Goal: Transaction & Acquisition: Purchase product/service

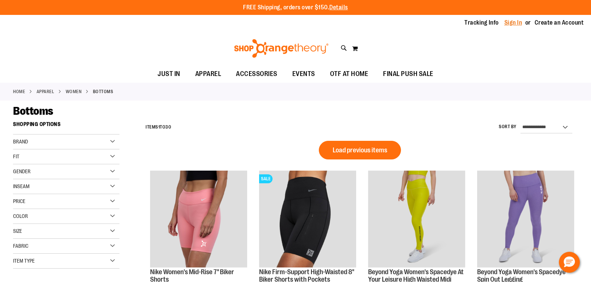
click at [512, 23] on link "Sign In" at bounding box center [513, 23] width 18 height 8
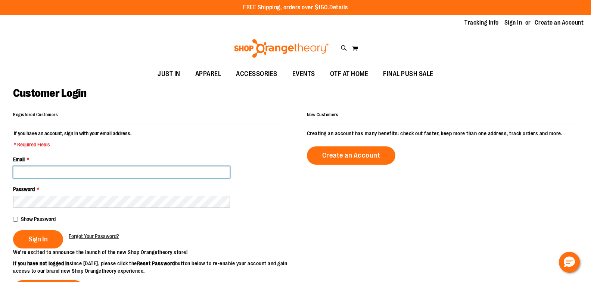
click at [127, 174] on input "Email *" at bounding box center [121, 172] width 217 height 12
paste input "**********"
type input "*"
type input "**********"
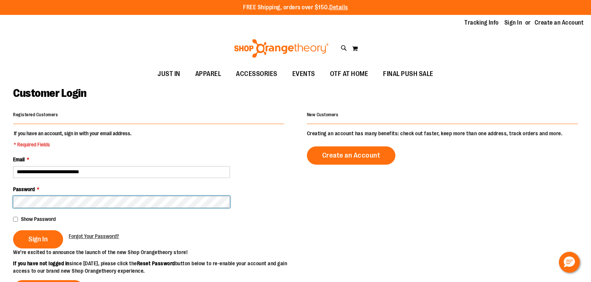
click at [13, 231] on button "Sign In" at bounding box center [38, 240] width 50 height 18
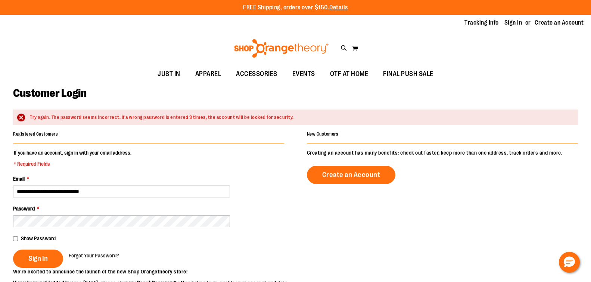
click at [169, 203] on fieldset "**********" at bounding box center [148, 208] width 271 height 119
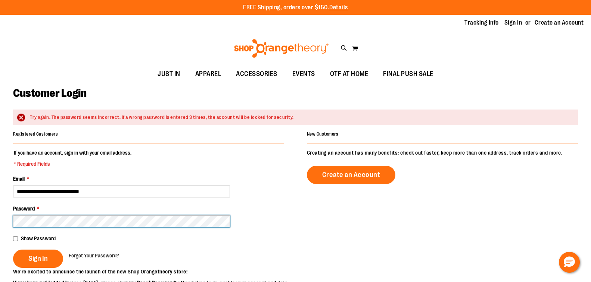
click at [13, 250] on button "Sign In" at bounding box center [38, 259] width 50 height 18
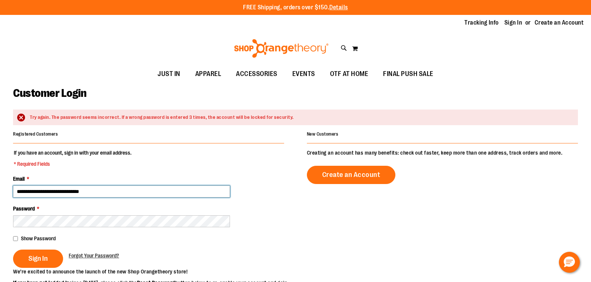
click at [67, 196] on input "**********" at bounding box center [121, 192] width 217 height 12
type input "**********"
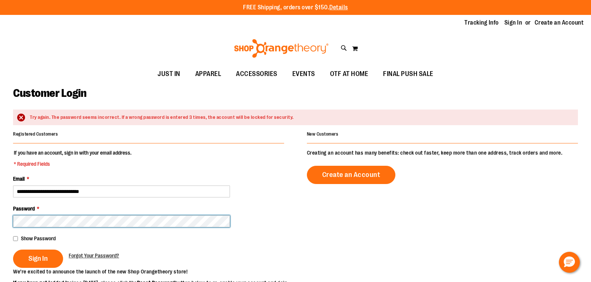
click at [13, 250] on button "Sign In" at bounding box center [38, 259] width 50 height 18
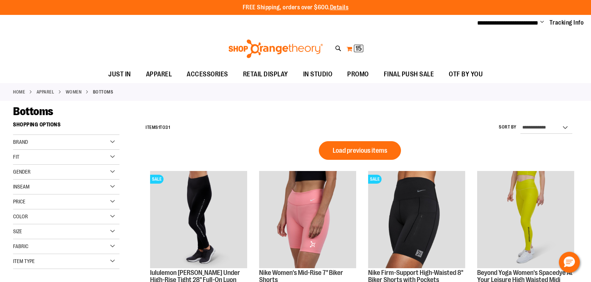
click at [359, 49] on span "15" at bounding box center [358, 48] width 6 height 7
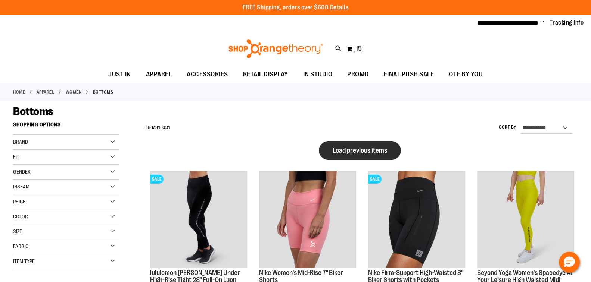
click at [374, 151] on span "Load previous items" at bounding box center [359, 150] width 54 height 7
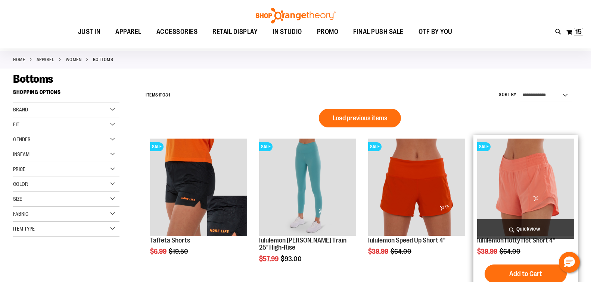
scroll to position [37, 0]
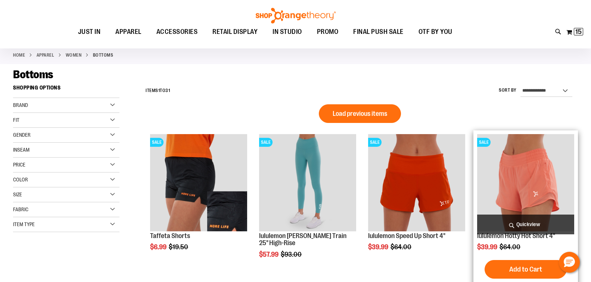
click at [526, 185] on img "product" at bounding box center [525, 182] width 97 height 97
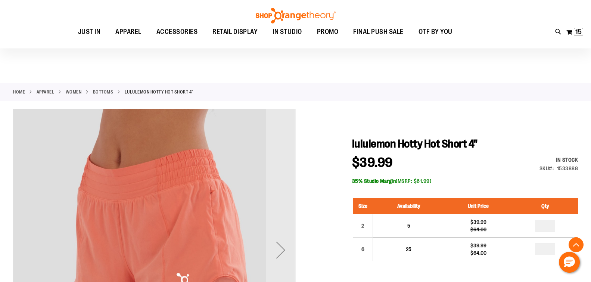
scroll to position [149, 0]
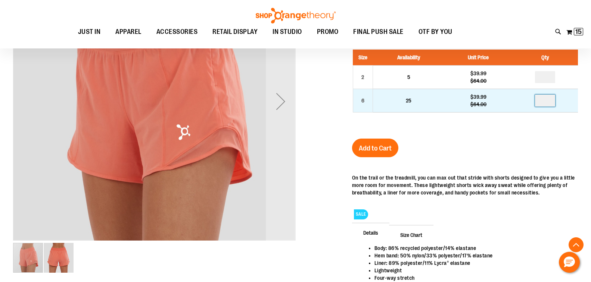
click at [551, 107] on input "number" at bounding box center [545, 101] width 20 height 12
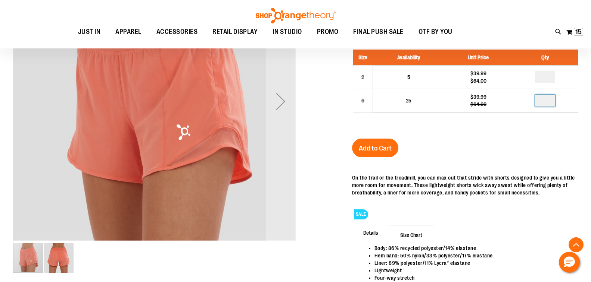
type input "*"
click at [369, 153] on span "Add to Cart" at bounding box center [375, 148] width 33 height 8
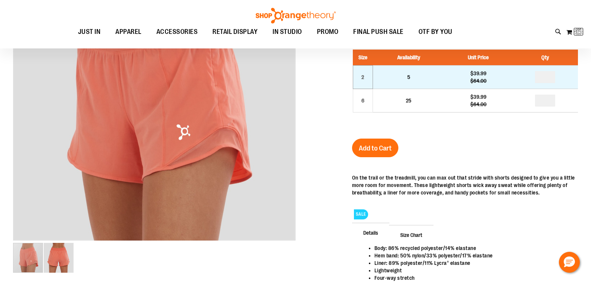
scroll to position [0, 0]
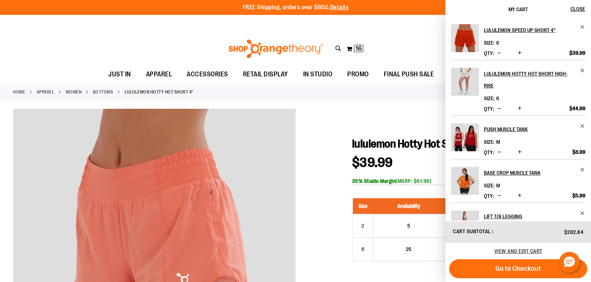
click at [104, 92] on link "Bottoms" at bounding box center [103, 92] width 21 height 7
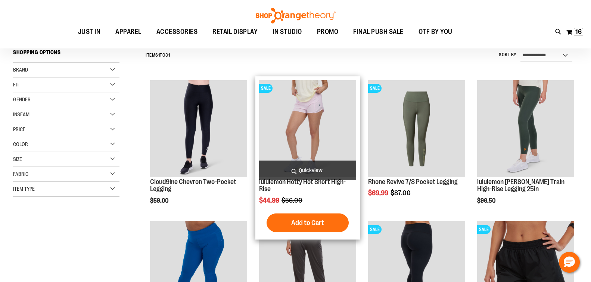
scroll to position [74, 0]
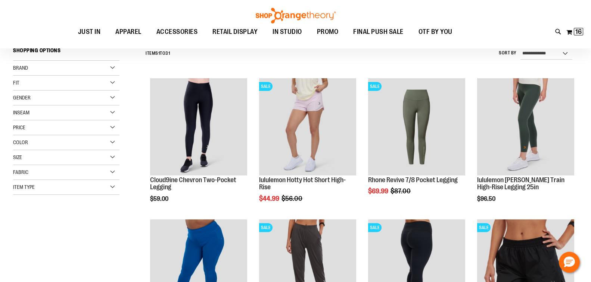
click at [99, 67] on div "Brand" at bounding box center [66, 68] width 106 height 15
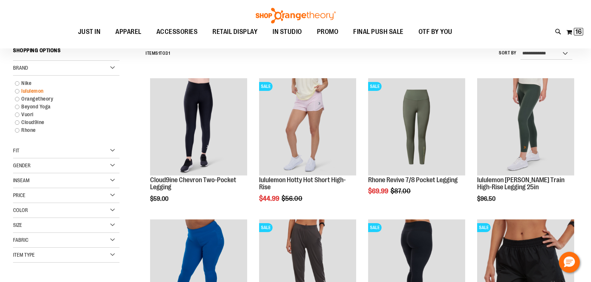
click at [15, 91] on link "lululemon" at bounding box center [62, 91] width 102 height 8
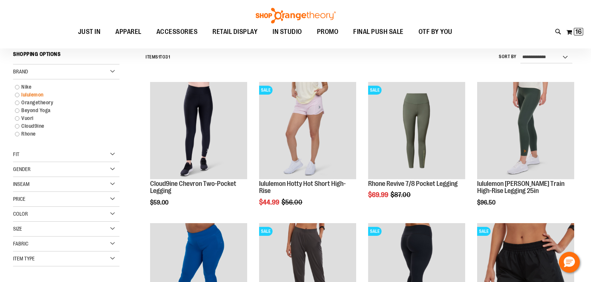
scroll to position [70, 0]
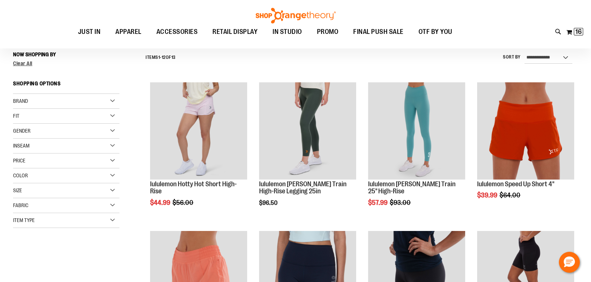
click at [16, 94] on div "Now Shopping by Brand lululemon Remove This Item Clear All Shopping Options Bra…" at bounding box center [66, 138] width 106 height 180
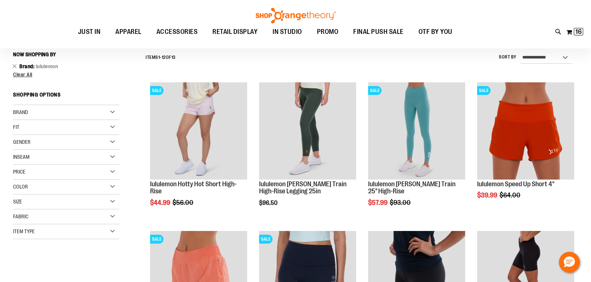
click at [74, 107] on div "Brand" at bounding box center [66, 112] width 106 height 15
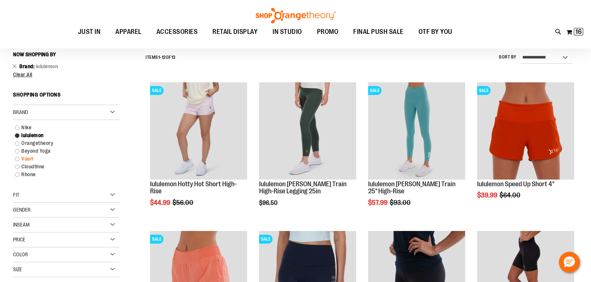
click at [17, 160] on link "Vuori" at bounding box center [62, 159] width 102 height 8
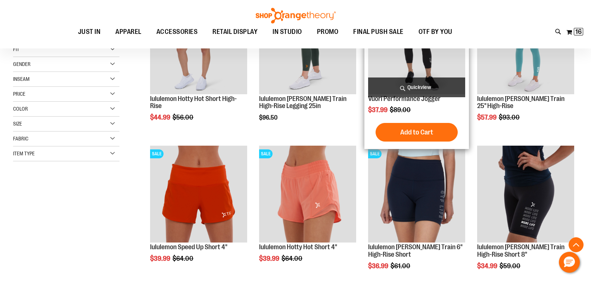
scroll to position [182, 0]
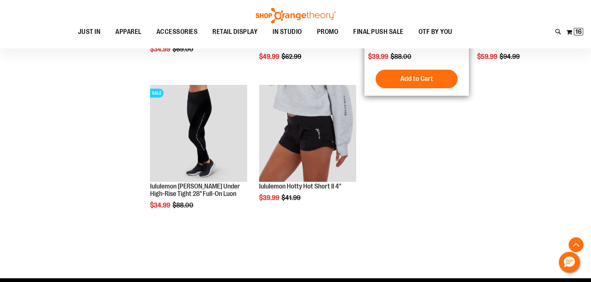
scroll to position [518, 0]
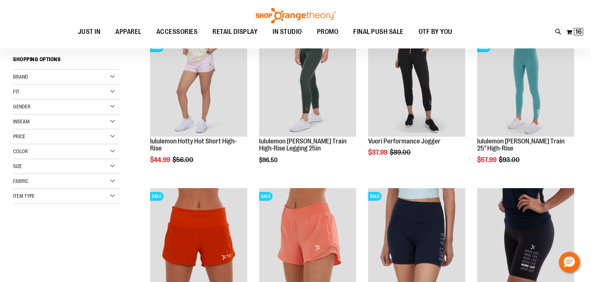
scroll to position [33, 0]
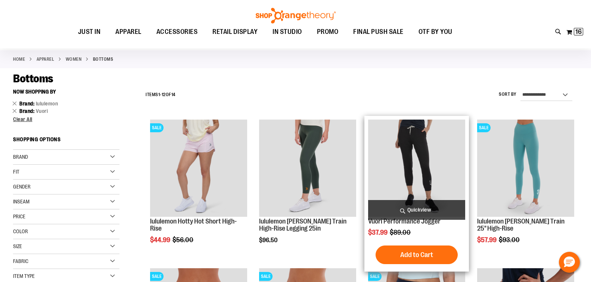
click at [416, 165] on img "product" at bounding box center [416, 168] width 97 height 97
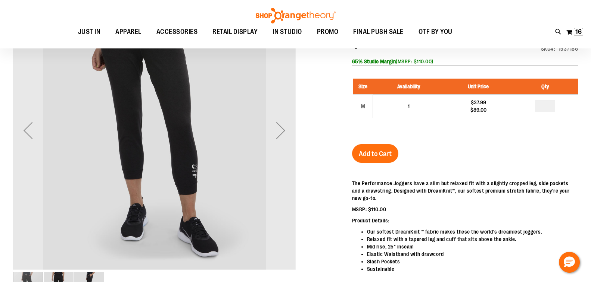
scroll to position [37, 0]
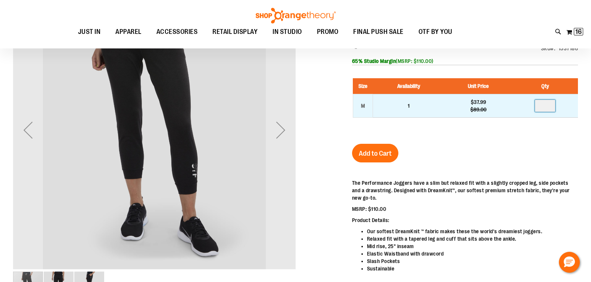
click at [548, 112] on input "number" at bounding box center [545, 106] width 20 height 12
type input "*"
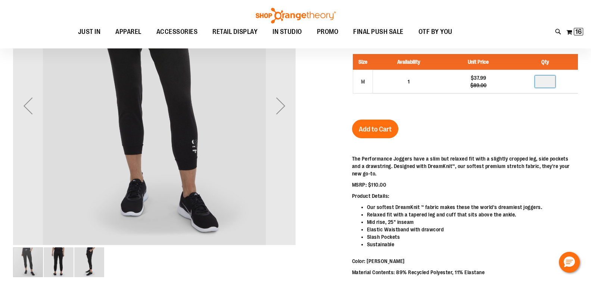
scroll to position [74, 0]
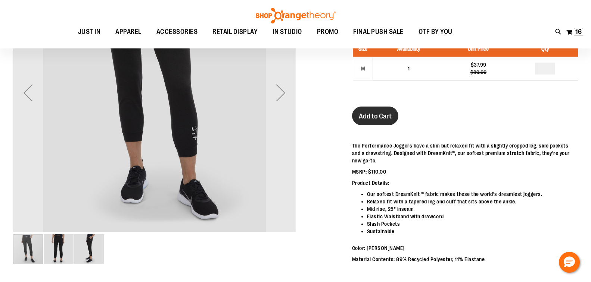
click at [385, 121] on span "Add to Cart" at bounding box center [375, 116] width 33 height 8
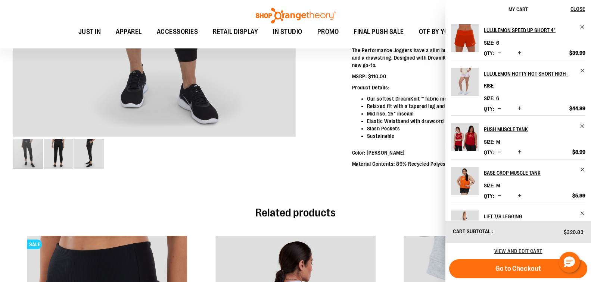
scroll to position [0, 0]
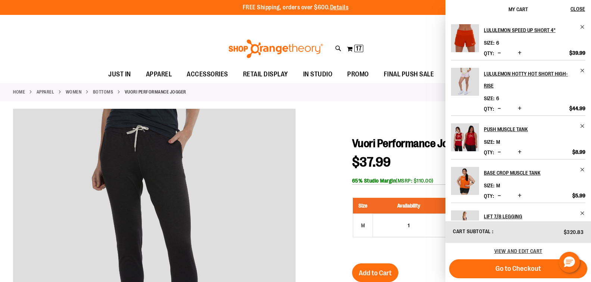
click at [169, 40] on div "Toggle Nav Search Popular Suggestions Advanced Search" at bounding box center [295, 49] width 591 height 34
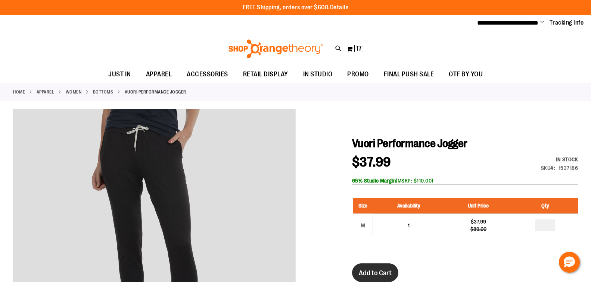
click at [372, 276] on button "Add to Cart" at bounding box center [375, 273] width 46 height 19
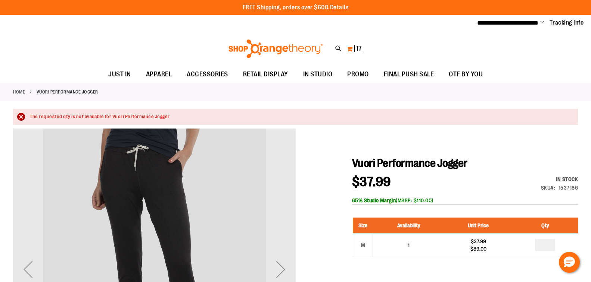
click at [355, 49] on span "17 17 items" at bounding box center [358, 48] width 9 height 7
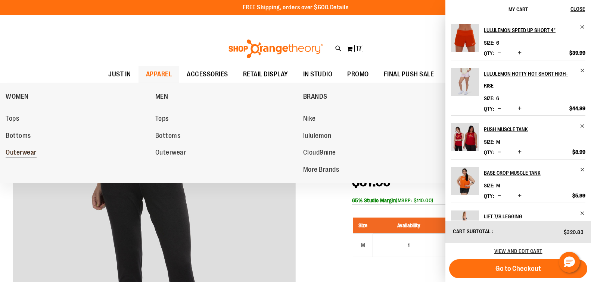
click at [26, 153] on span "Outerwear" at bounding box center [21, 153] width 31 height 9
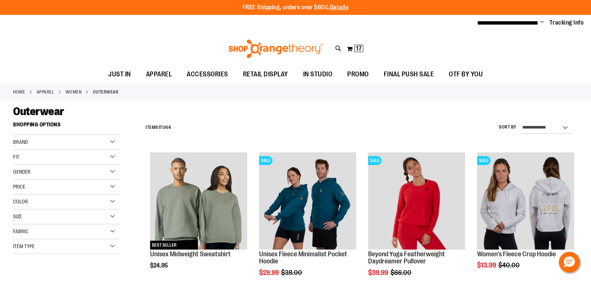
click at [463, 41] on div "Toggle Nav Search Popular Suggestions Advanced Search" at bounding box center [295, 49] width 591 height 34
click at [360, 48] on span "17" at bounding box center [359, 48] width 6 height 7
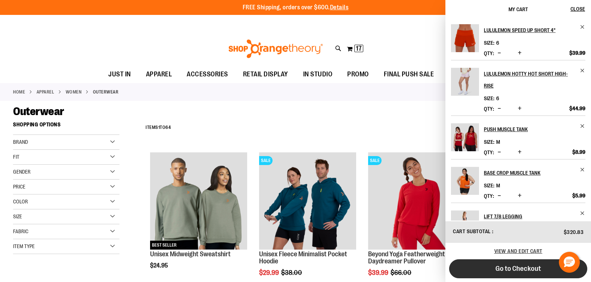
click at [515, 268] on span "Go to Checkout" at bounding box center [518, 269] width 46 height 8
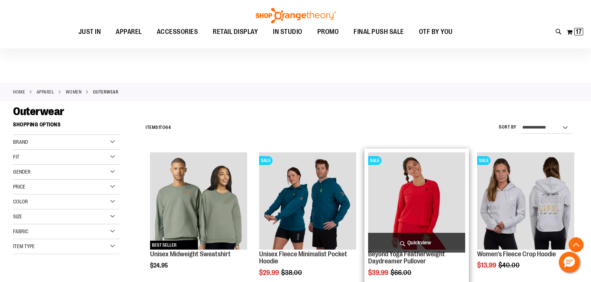
scroll to position [149, 0]
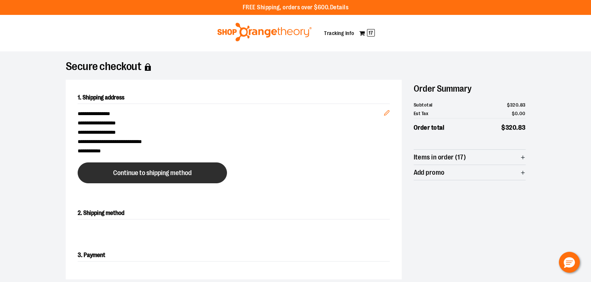
click at [164, 177] on span "Continue to shipping method" at bounding box center [152, 173] width 78 height 7
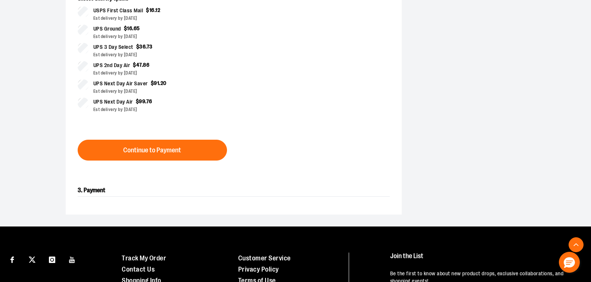
scroll to position [257, 0]
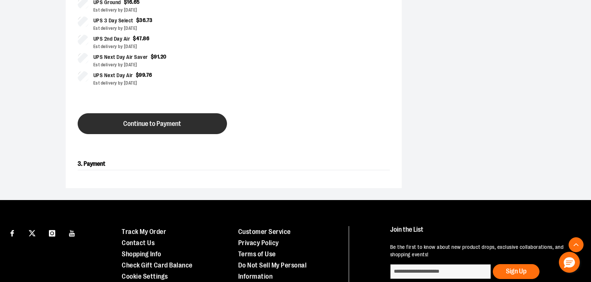
click at [190, 134] on button "Continue to Payment" at bounding box center [152, 123] width 149 height 21
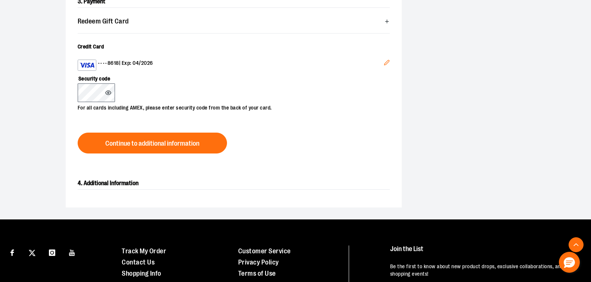
click at [111, 96] on icon at bounding box center [108, 93] width 6 height 6
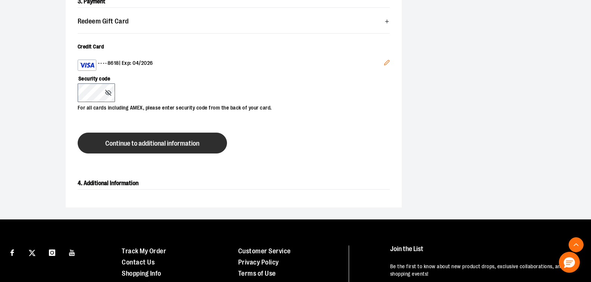
click at [153, 147] on span "Continue to additional information" at bounding box center [152, 143] width 94 height 7
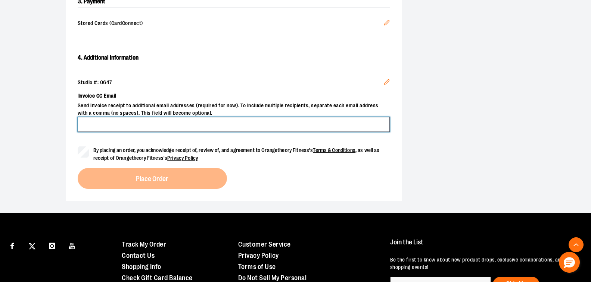
click at [121, 132] on input "Invoice CC Email" at bounding box center [234, 124] width 312 height 15
type input "*"
type input "**********"
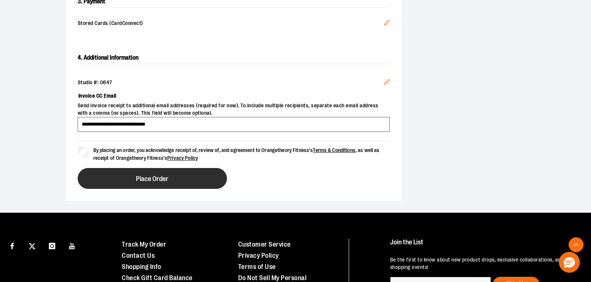
click at [141, 189] on button "Place Order" at bounding box center [152, 178] width 149 height 21
